Goal: Information Seeking & Learning: Learn about a topic

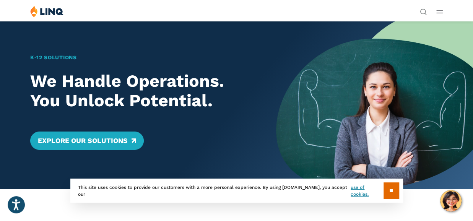
click at [438, 11] on icon "Open Main Menu" at bounding box center [439, 11] width 6 height 3
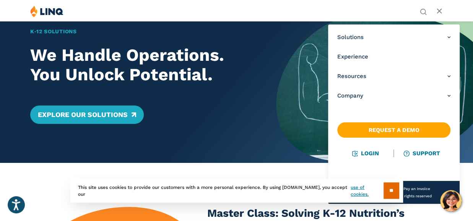
scroll to position [38, 0]
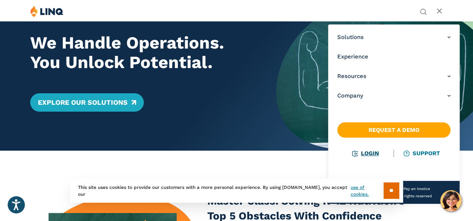
click at [365, 152] on link "Login" at bounding box center [365, 153] width 26 height 7
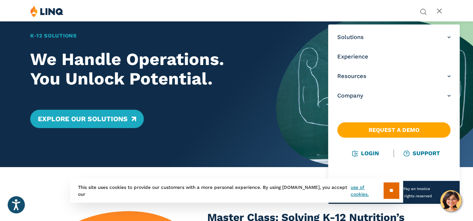
scroll to position [0, 0]
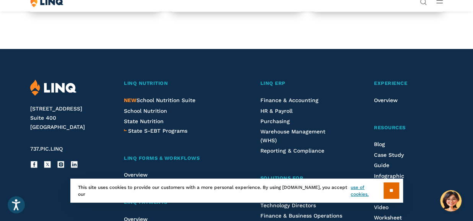
scroll to position [726, 0]
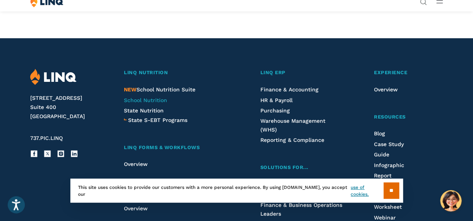
click at [151, 103] on span "School Nutrition" at bounding box center [145, 100] width 43 height 6
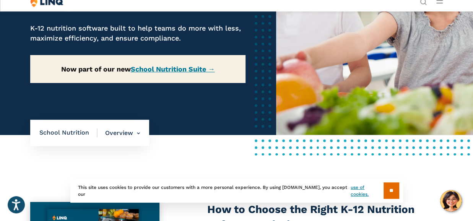
scroll to position [153, 0]
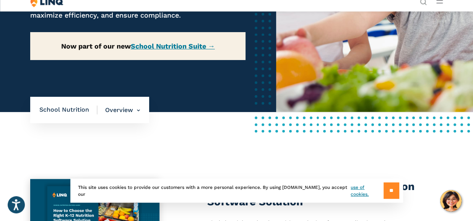
click at [395, 187] on input "**" at bounding box center [391, 190] width 16 height 16
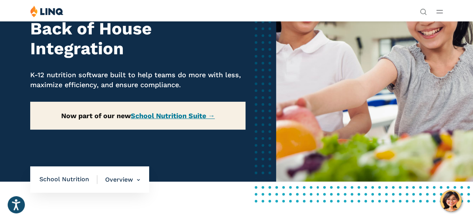
scroll to position [76, 0]
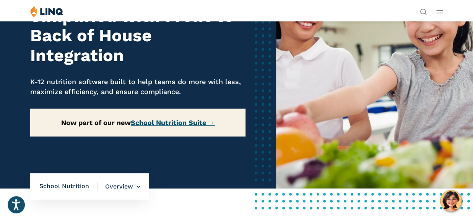
click at [166, 124] on link "School Nutrition Suite →" at bounding box center [173, 122] width 84 height 8
